Goal: Check status: Check status

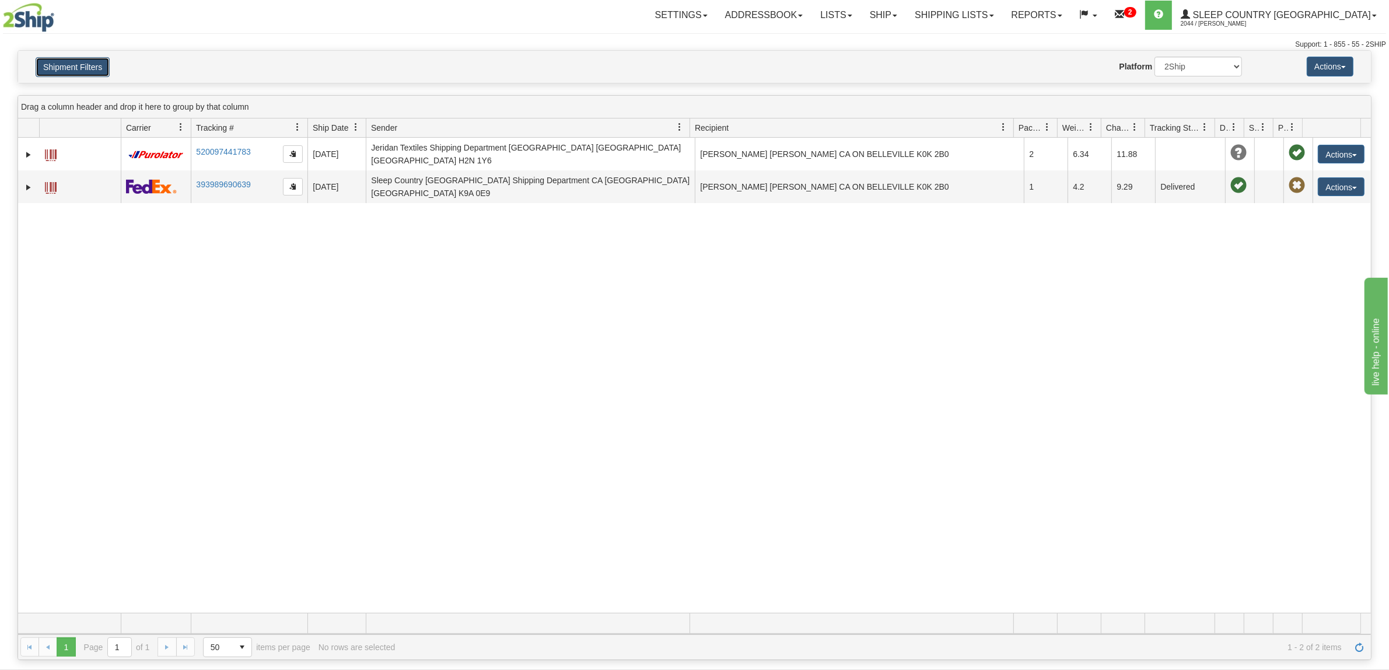
click at [55, 59] on button "Shipment Filters" at bounding box center [73, 67] width 74 height 20
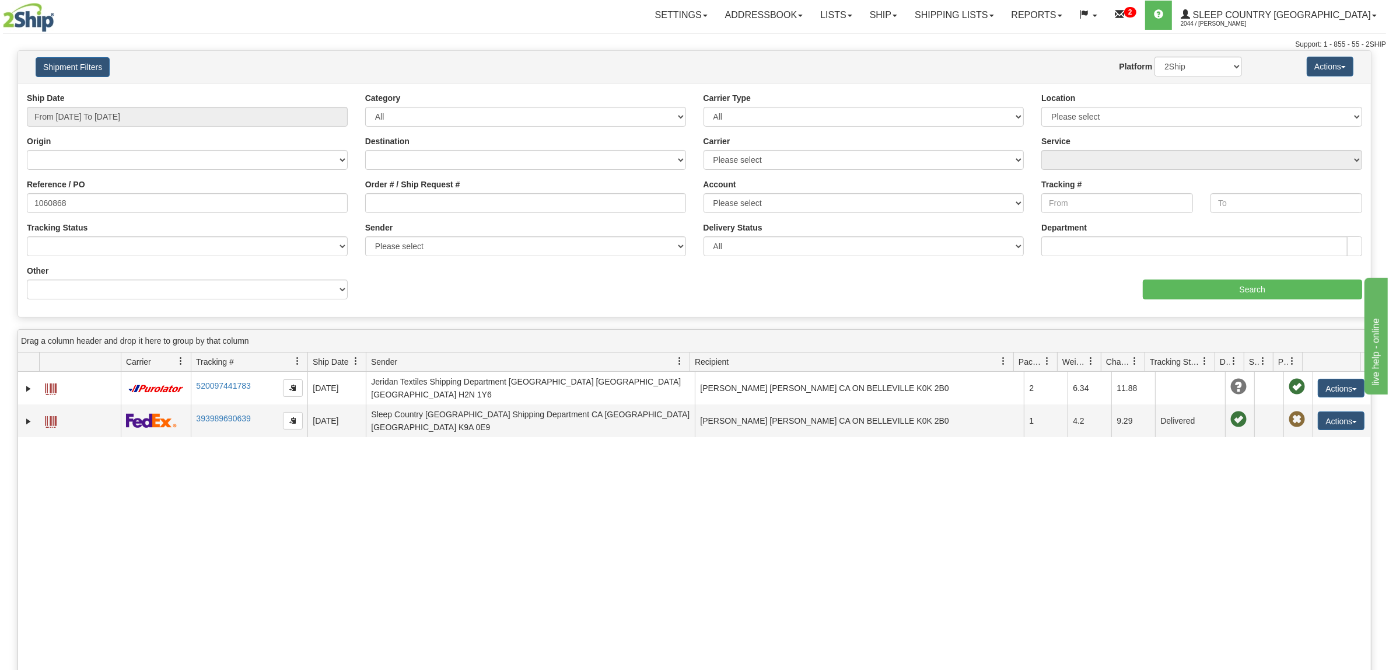
click at [60, 23] on div at bounding box center [114, 17] width 222 height 29
click at [36, 22] on img at bounding box center [28, 17] width 51 height 29
click at [31, 13] on img at bounding box center [28, 17] width 51 height 29
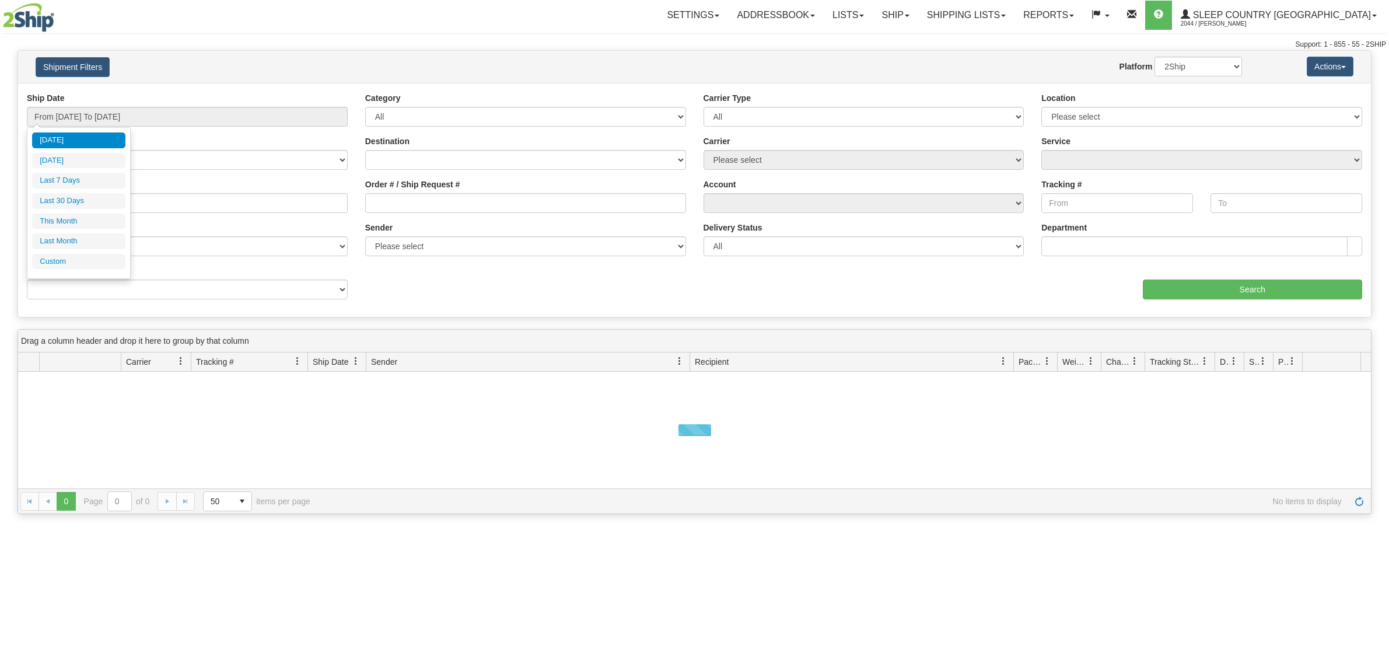
click at [141, 117] on input "From 10/08/2025 To 10/09/2025" at bounding box center [187, 117] width 321 height 20
click at [101, 202] on li "Last 30 Days" at bounding box center [78, 201] width 93 height 16
type input "From [DATE] To [DATE]"
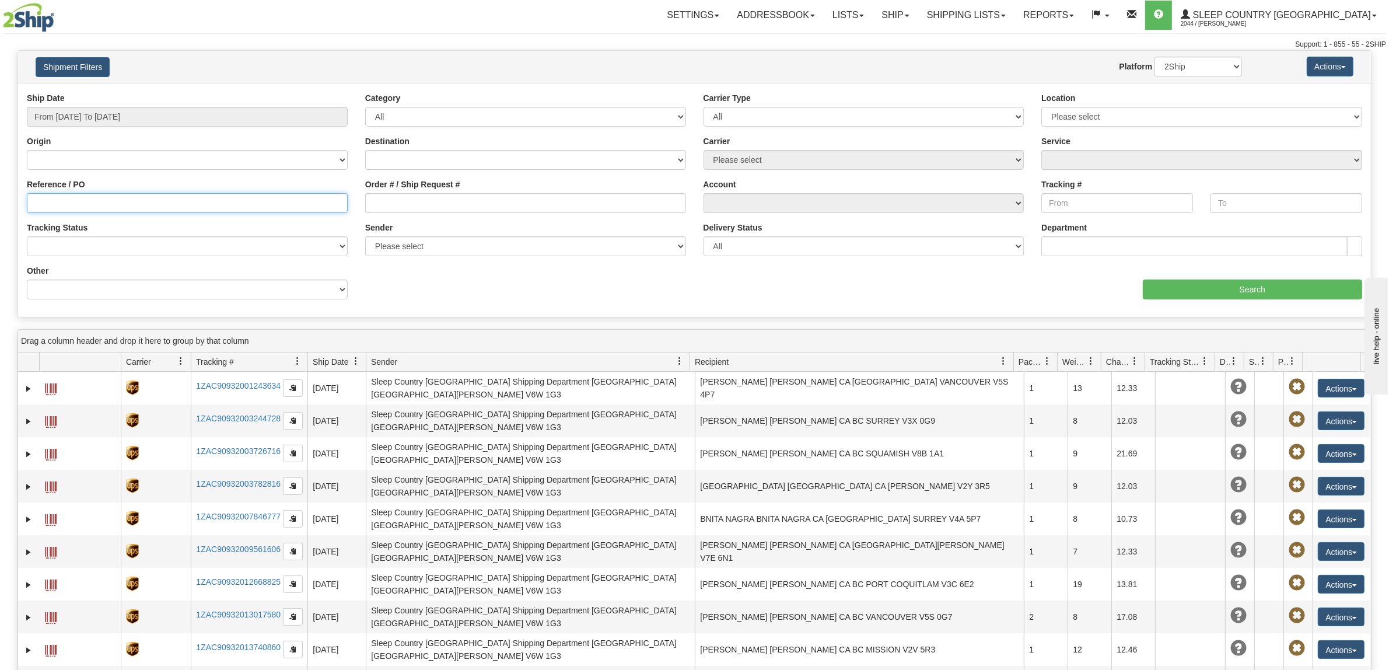
click at [222, 198] on input "Reference / PO" at bounding box center [187, 203] width 321 height 20
paste input "1060708"
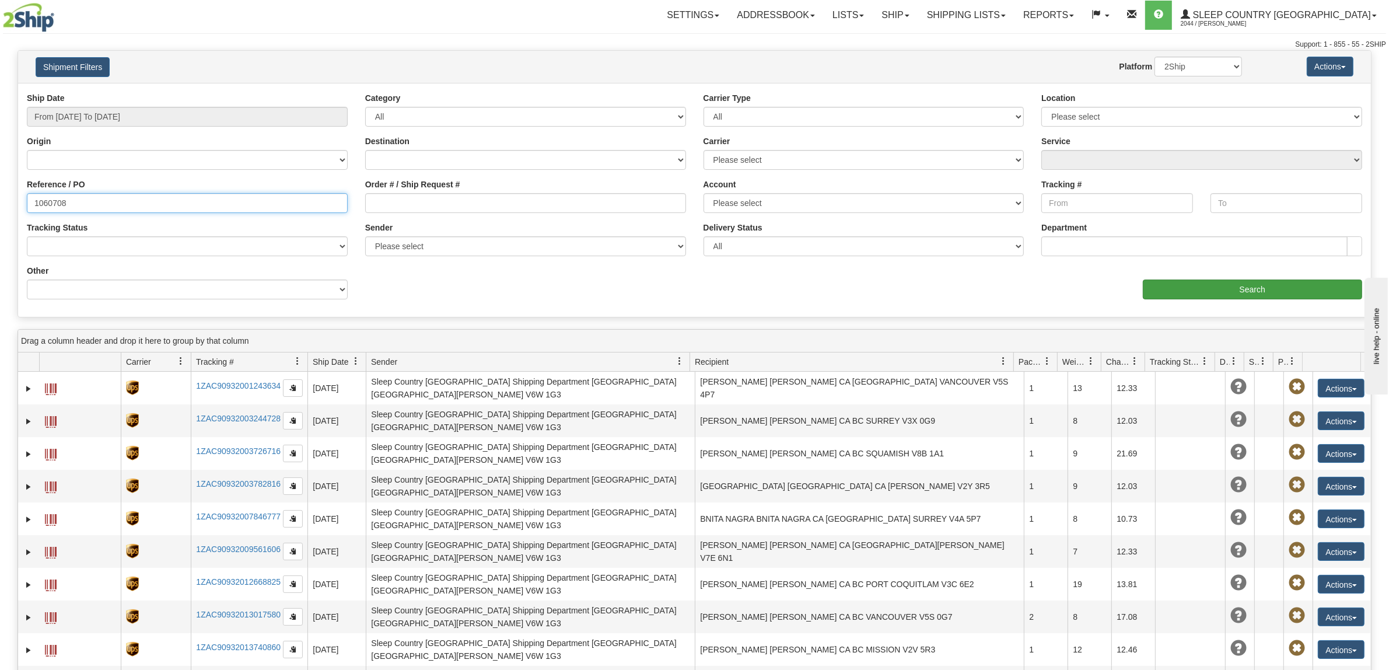
type input "1060708"
click at [1204, 292] on input "Search" at bounding box center [1253, 289] width 220 height 20
